Goal: Task Accomplishment & Management: Use online tool/utility

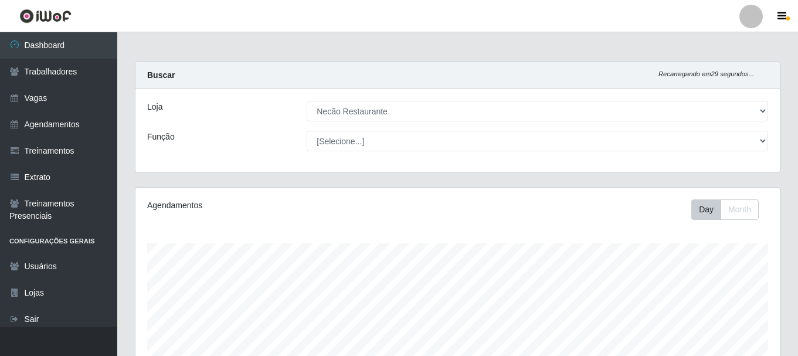
select select "334"
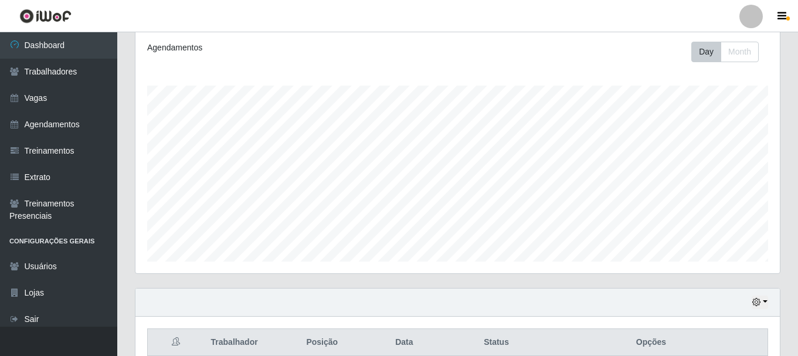
scroll to position [275, 0]
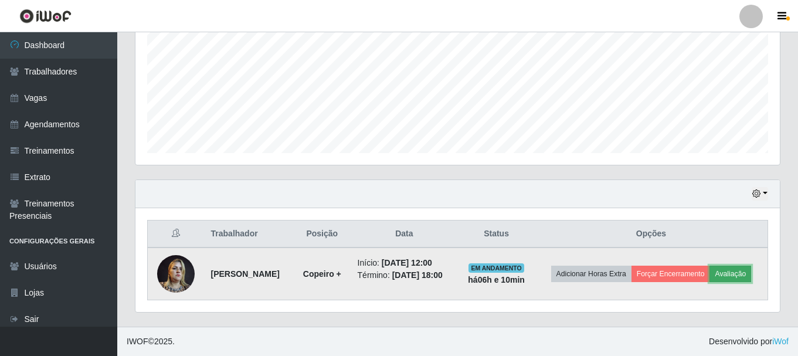
click at [710, 276] on button "Avaliação" at bounding box center [731, 274] width 42 height 16
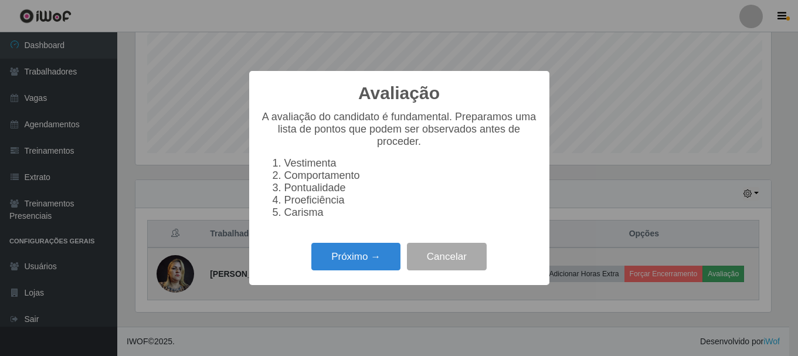
scroll to position [243, 639]
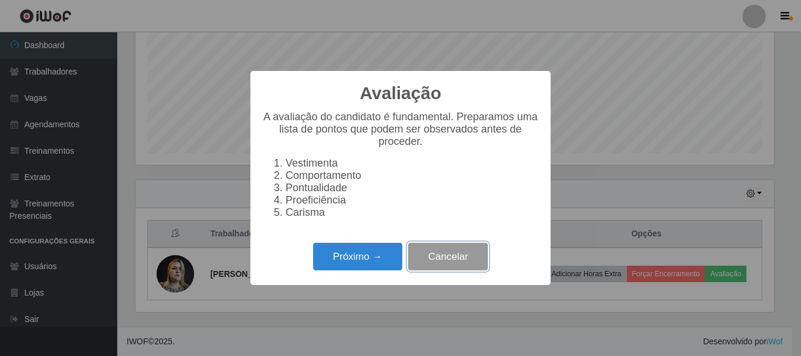
click at [436, 270] on button "Cancelar" at bounding box center [448, 257] width 80 height 28
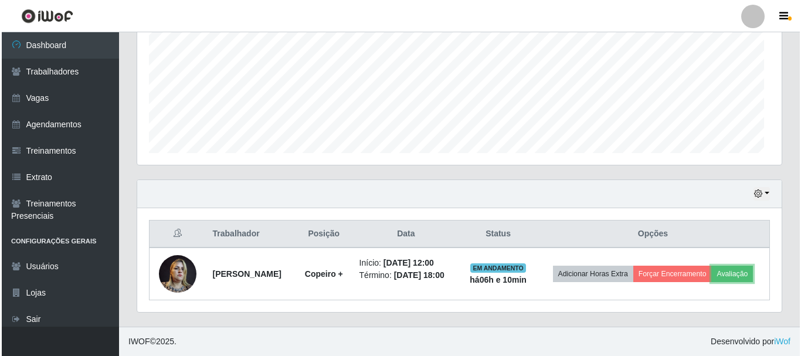
scroll to position [243, 645]
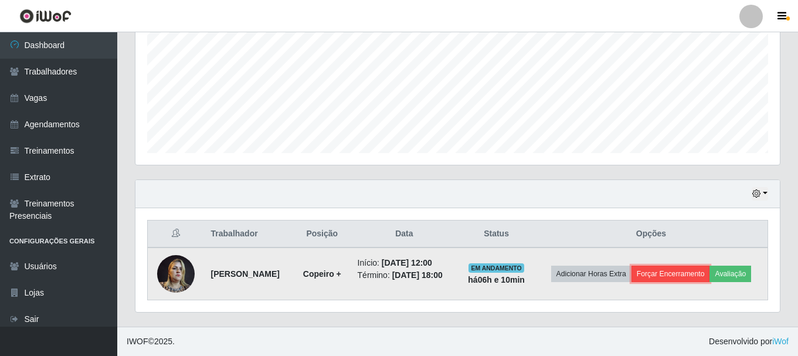
click at [710, 269] on button "Forçar Encerramento" at bounding box center [671, 274] width 79 height 16
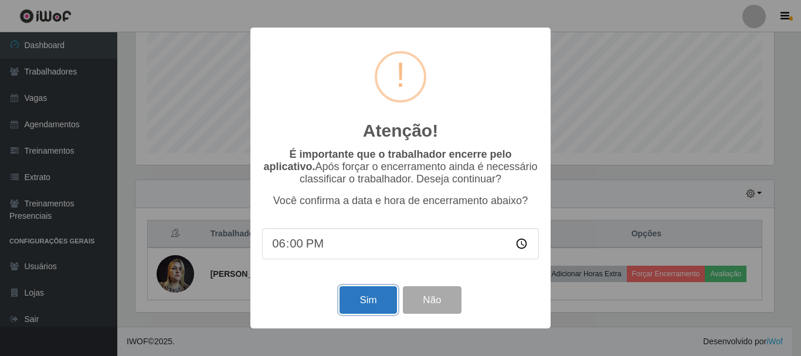
click at [375, 300] on button "Sim" at bounding box center [368, 300] width 57 height 28
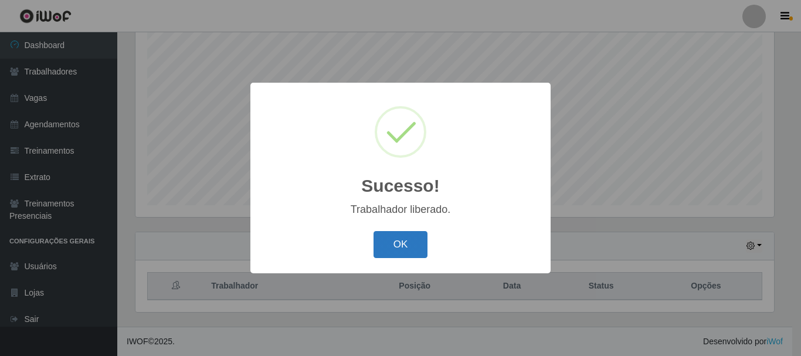
click at [419, 254] on button "OK" at bounding box center [401, 245] width 55 height 28
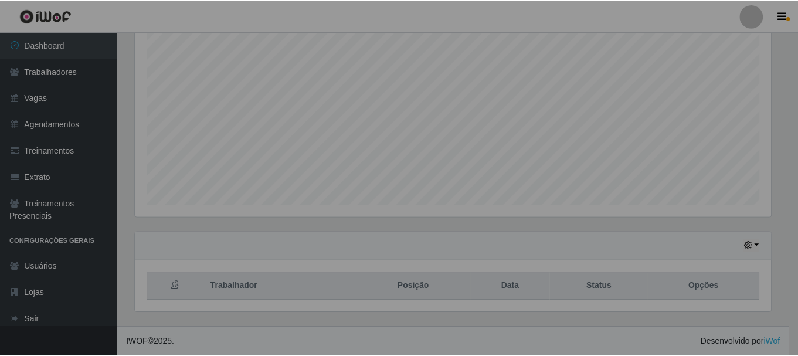
scroll to position [243, 645]
